Goal: Information Seeking & Learning: Check status

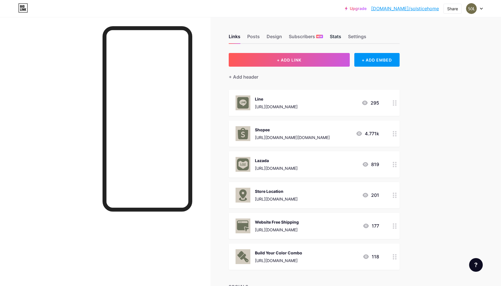
click at [341, 37] on div "Stats" at bounding box center [335, 38] width 11 height 10
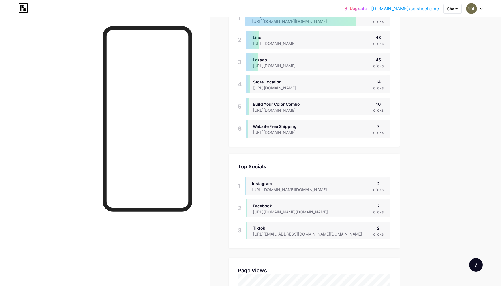
scroll to position [286, 501]
drag, startPoint x: 384, startPoint y: 129, endPoint x: 391, endPoint y: 128, distance: 7.2
click at [390, 128] on div "Website Free Shipping [URL][DOMAIN_NAME] 7 clicks" at bounding box center [318, 129] width 144 height 18
click at [397, 121] on div "Top Links Links 1 Shopee [URL][DOMAIN_NAME][DOMAIN_NAME] 420 clicks 2 Line [URL…" at bounding box center [314, 65] width 171 height 161
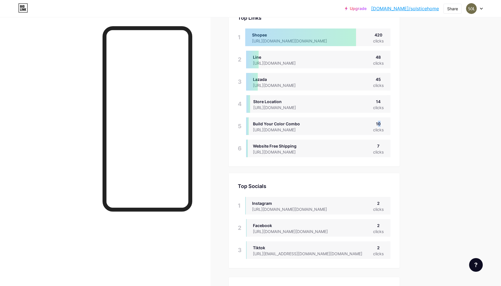
drag, startPoint x: 379, startPoint y: 125, endPoint x: 384, endPoint y: 123, distance: 4.9
click at [383, 123] on div "10" at bounding box center [378, 124] width 11 height 6
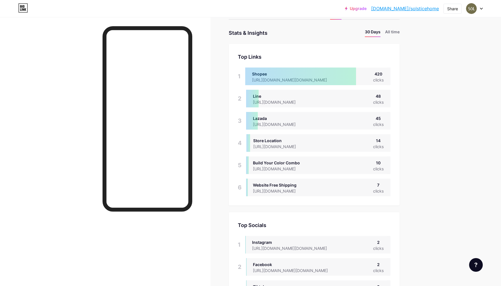
scroll to position [0, 0]
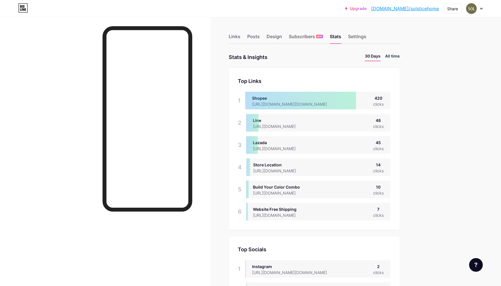
click at [399, 58] on li "All time" at bounding box center [392, 57] width 15 height 8
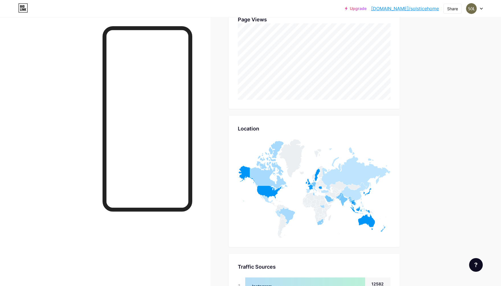
scroll to position [92, 0]
